Goal: Transaction & Acquisition: Purchase product/service

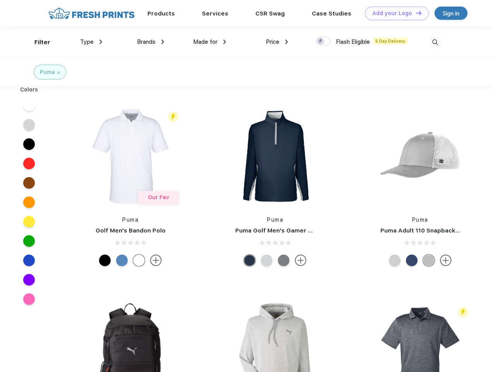
click at [394, 13] on link "Add your Logo Design Tool" at bounding box center [397, 14] width 64 height 14
click at [0, 0] on div "Design Tool" at bounding box center [0, 0] width 0 height 0
click at [415, 13] on link "Add your Logo Design Tool" at bounding box center [397, 14] width 64 height 14
click at [37, 42] on div "Filter" at bounding box center [42, 42] width 16 height 9
click at [91, 42] on span "Type" at bounding box center [87, 41] width 14 height 7
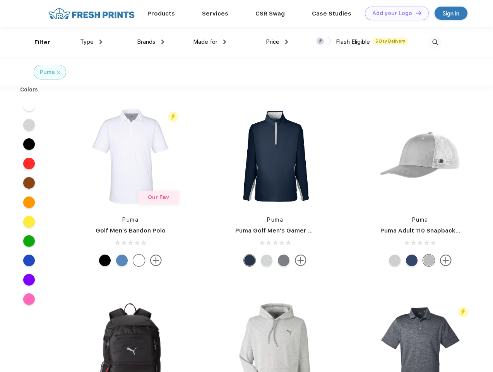
click at [151, 42] on span "Brands" at bounding box center [146, 41] width 19 height 7
click at [210, 42] on span "Made for" at bounding box center [205, 41] width 24 height 7
click at [277, 42] on span "Price" at bounding box center [273, 41] width 14 height 7
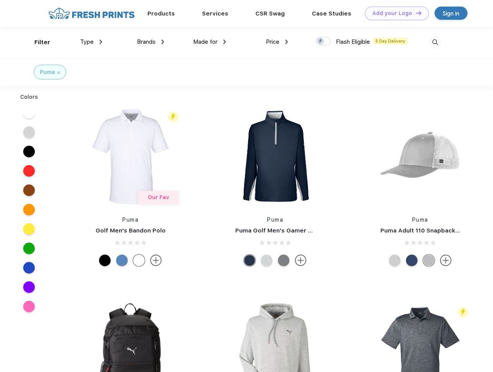
click at [324, 41] on div at bounding box center [323, 41] width 15 height 9
click at [321, 41] on input "checkbox" at bounding box center [318, 38] width 5 height 5
click at [435, 42] on img at bounding box center [435, 42] width 13 height 13
